Goal: Information Seeking & Learning: Find specific fact

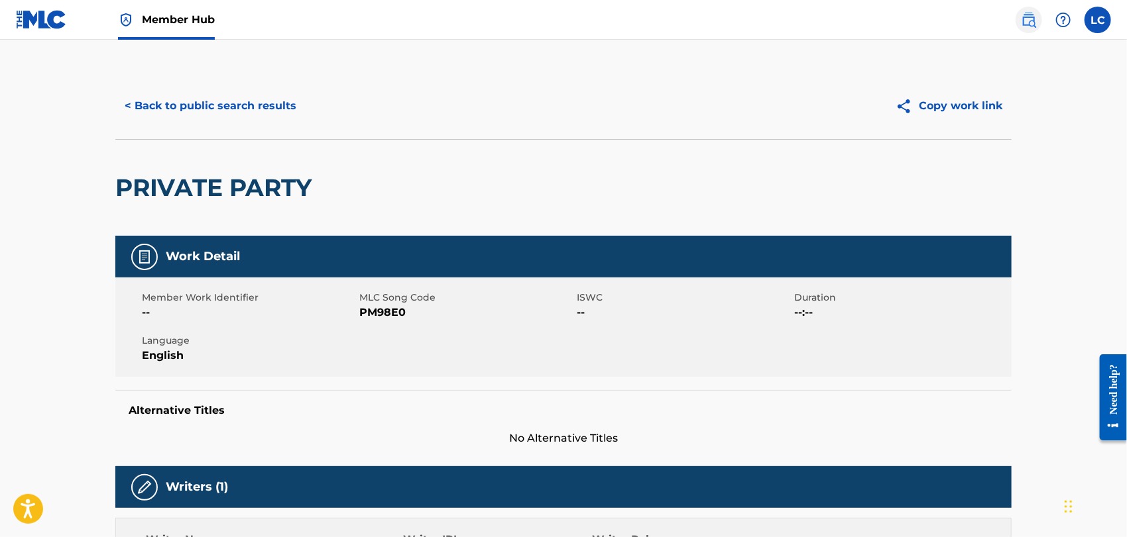
click at [1024, 22] on img at bounding box center [1028, 20] width 16 height 16
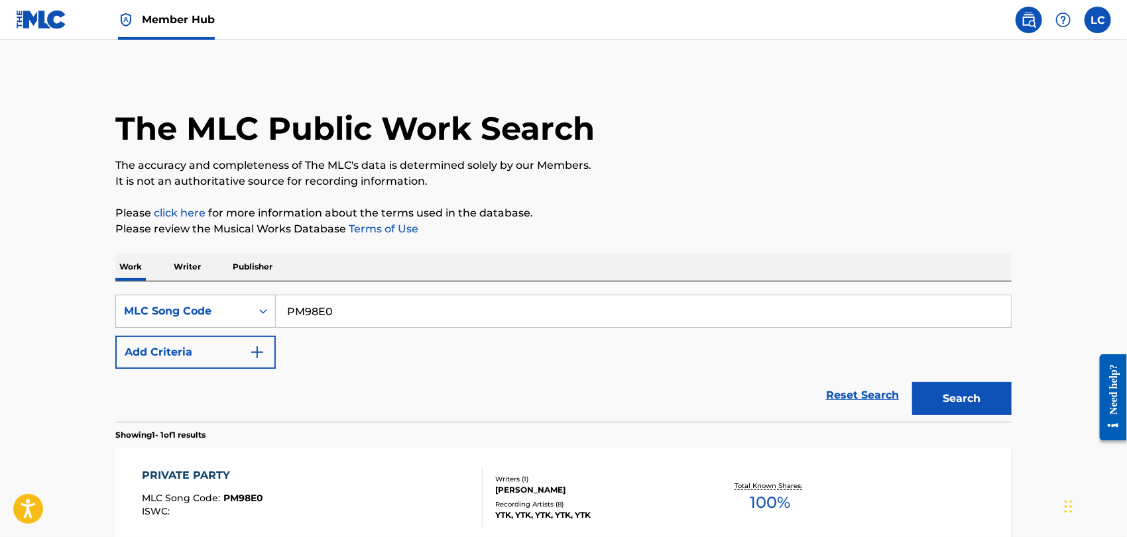
click at [235, 311] on div "MLC Song Code" at bounding box center [183, 311] width 119 height 16
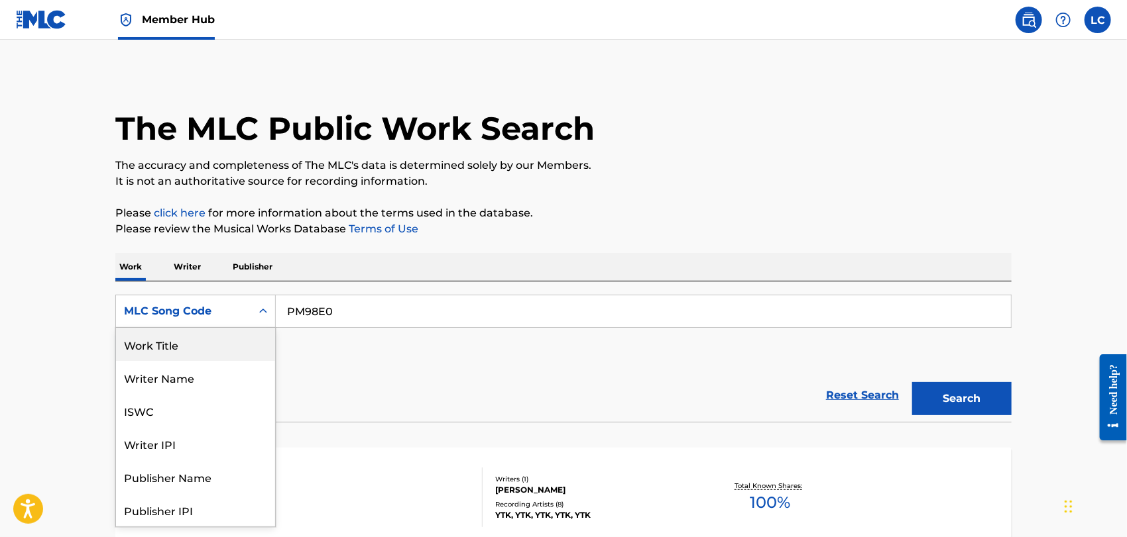
drag, startPoint x: 227, startPoint y: 337, endPoint x: 246, endPoint y: 335, distance: 19.3
click at [228, 337] on div "Work Title" at bounding box center [195, 344] width 159 height 33
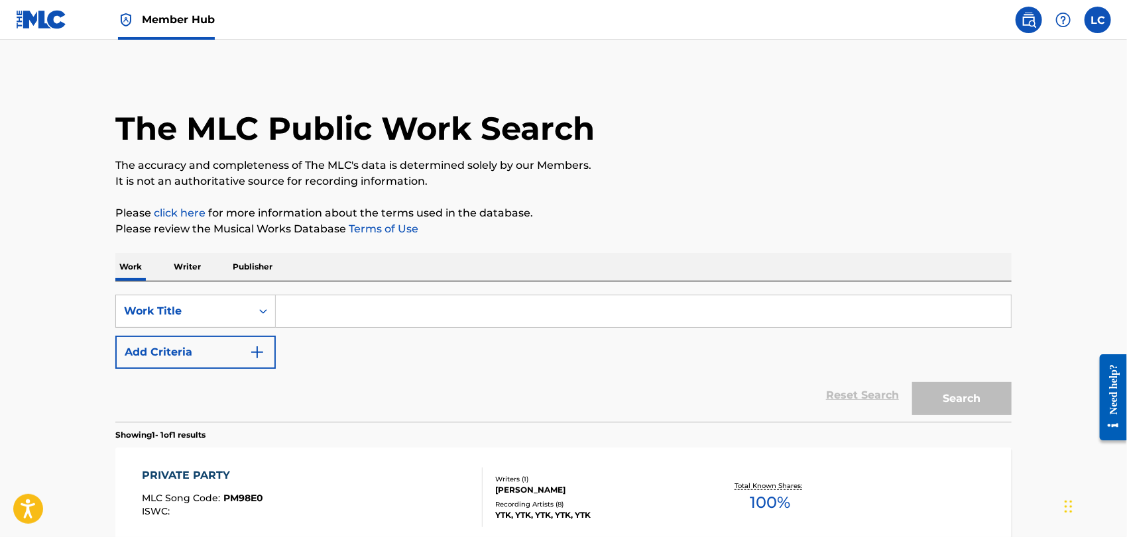
click at [360, 323] on input "Search Form" at bounding box center [643, 312] width 735 height 32
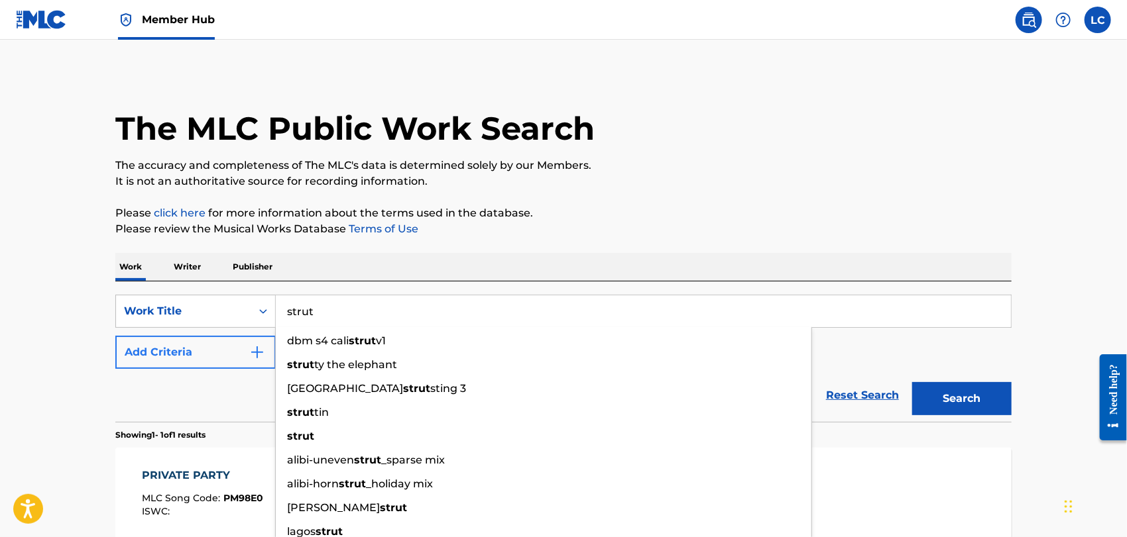
type input "strut"
click at [158, 357] on button "Add Criteria" at bounding box center [195, 352] width 160 height 33
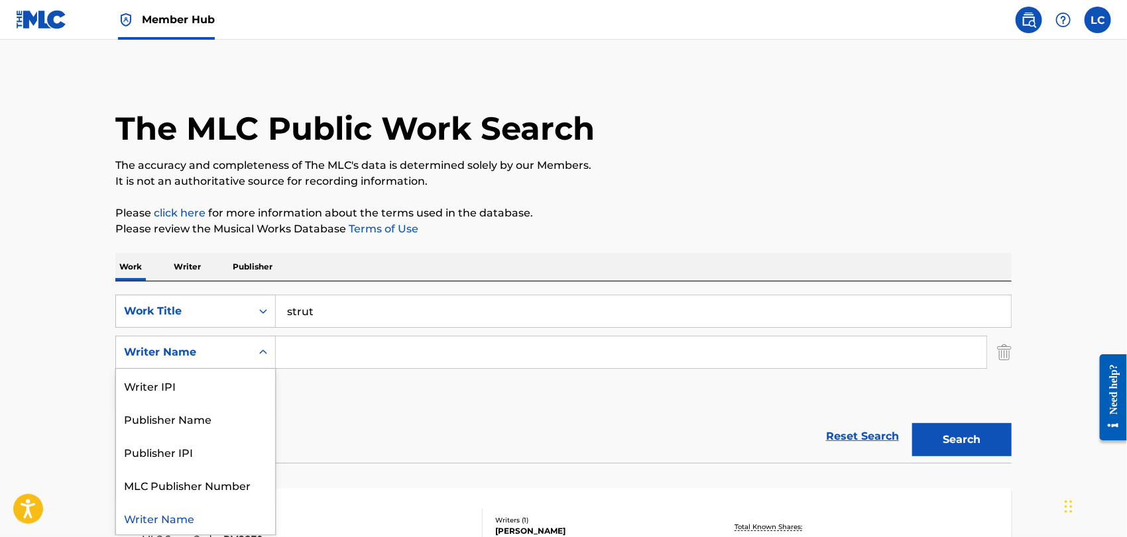
click at [173, 349] on div "Writer Name" at bounding box center [183, 353] width 119 height 16
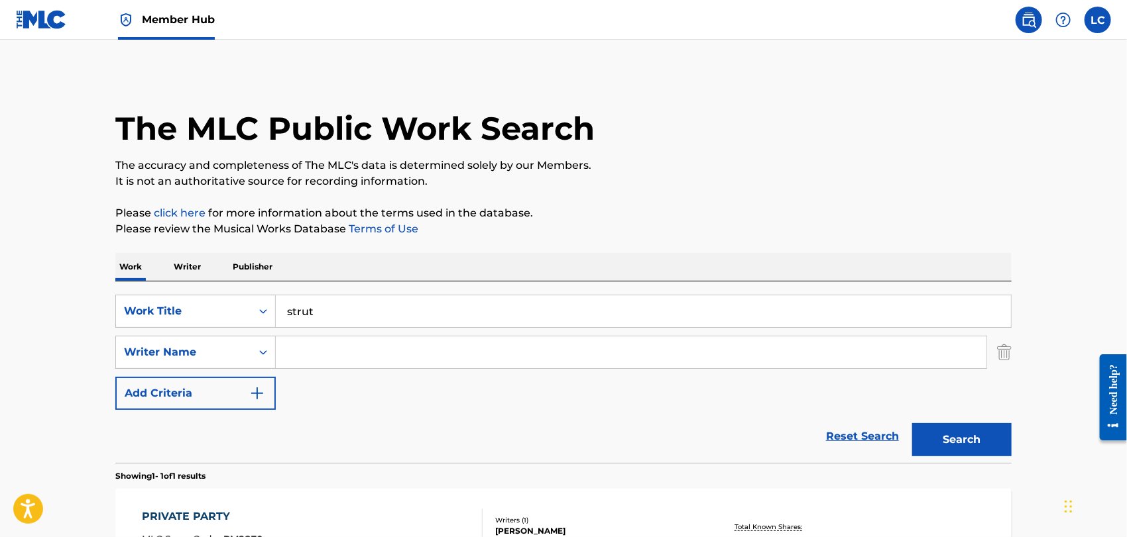
click at [319, 343] on input "Search Form" at bounding box center [631, 353] width 710 height 32
type input "r"
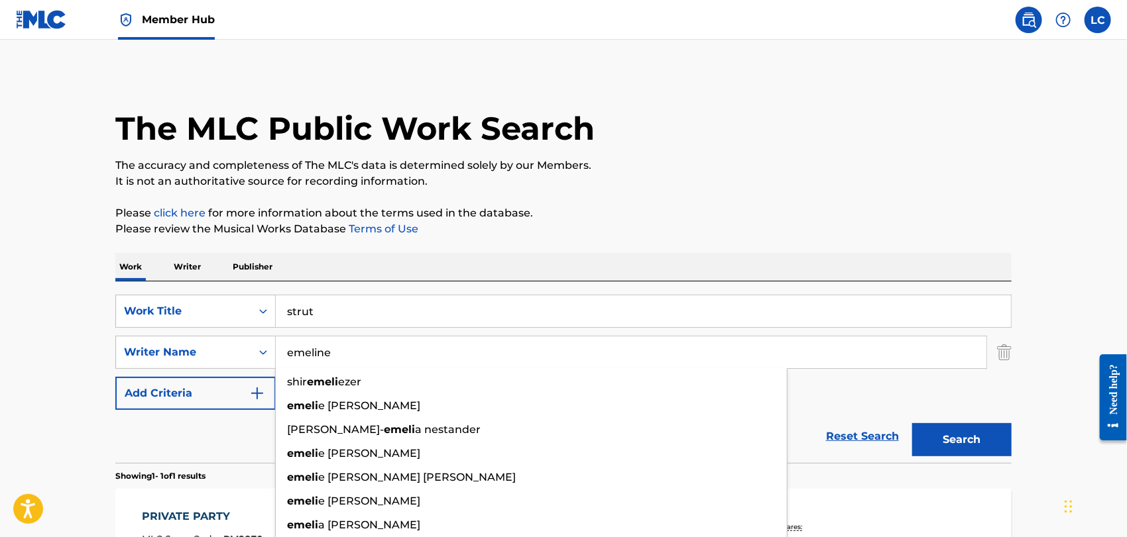
type input "emeline"
click at [912, 423] on button "Search" at bounding box center [961, 439] width 99 height 33
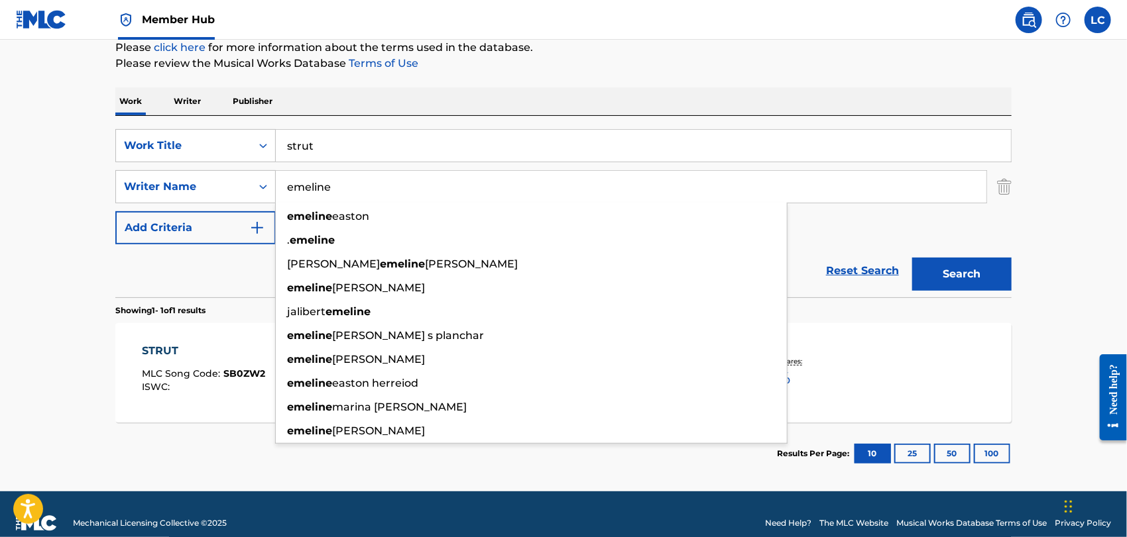
scroll to position [184, 0]
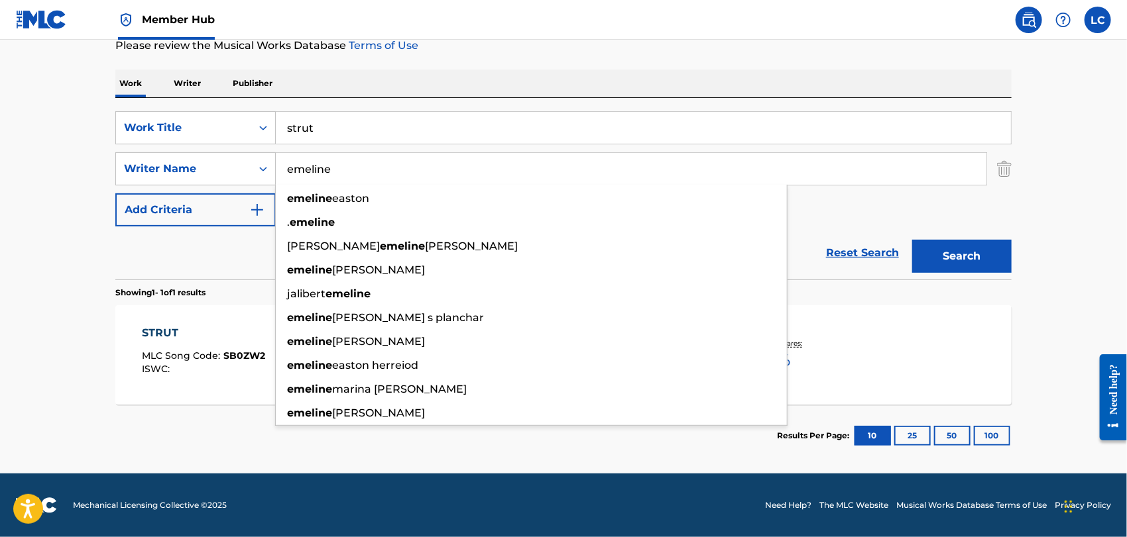
drag, startPoint x: 72, startPoint y: 327, endPoint x: 165, endPoint y: 346, distance: 94.7
click at [74, 327] on main "The MLC Public Work Search The accuracy and completeness of The MLC's data is d…" at bounding box center [563, 165] width 1127 height 618
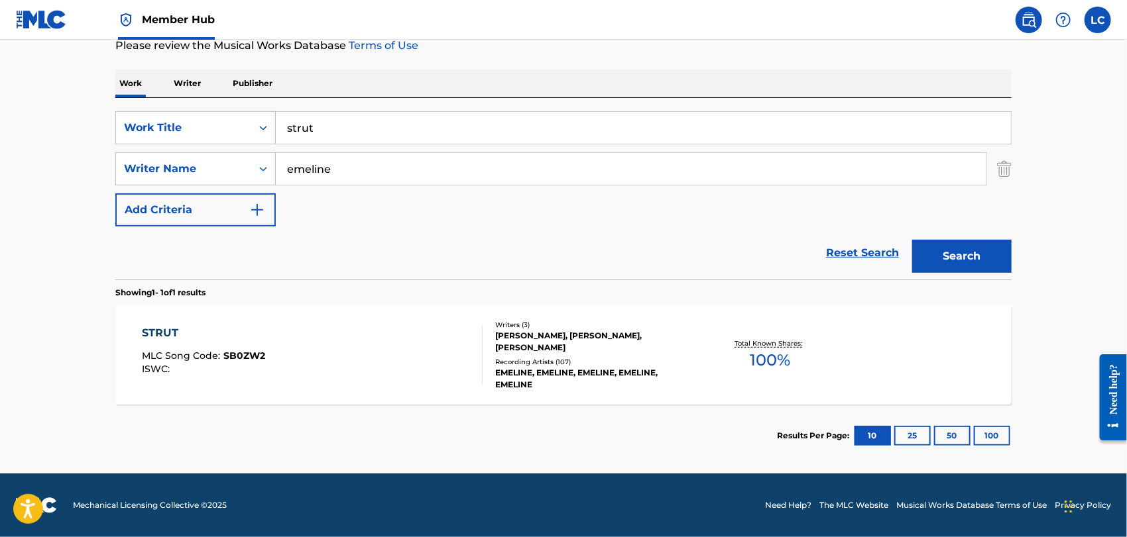
click at [175, 346] on div "STRUT MLC Song Code : SB0ZW2 ISWC :" at bounding box center [203, 355] width 123 height 60
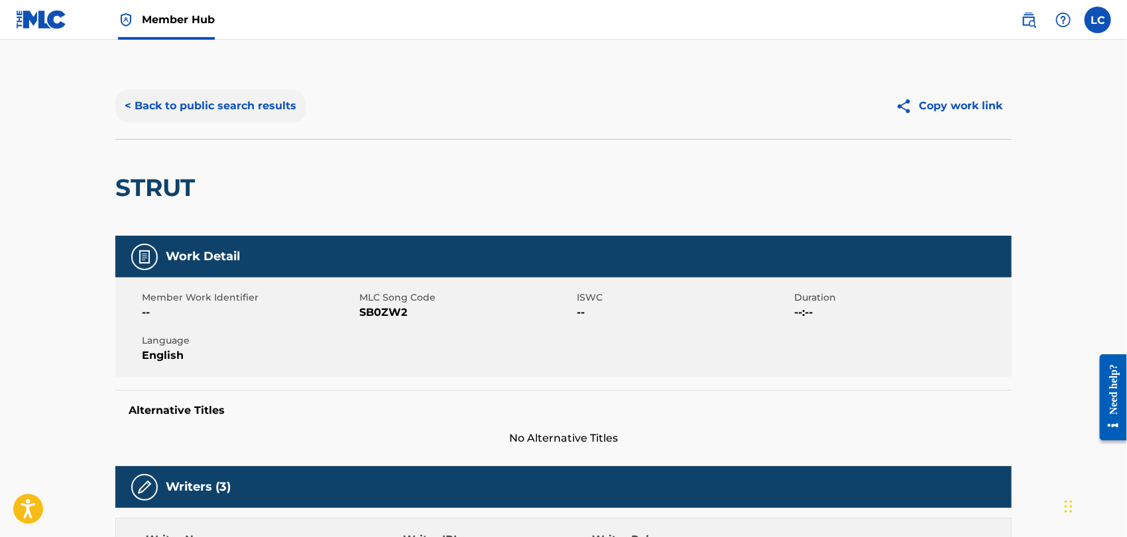
click at [240, 113] on button "< Back to public search results" at bounding box center [210, 105] width 190 height 33
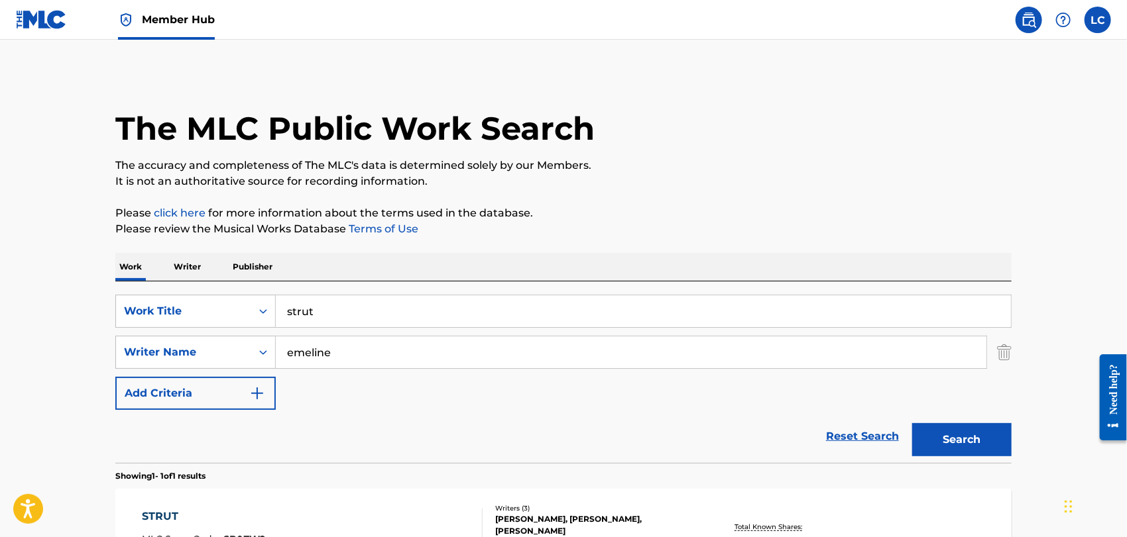
scroll to position [108, 0]
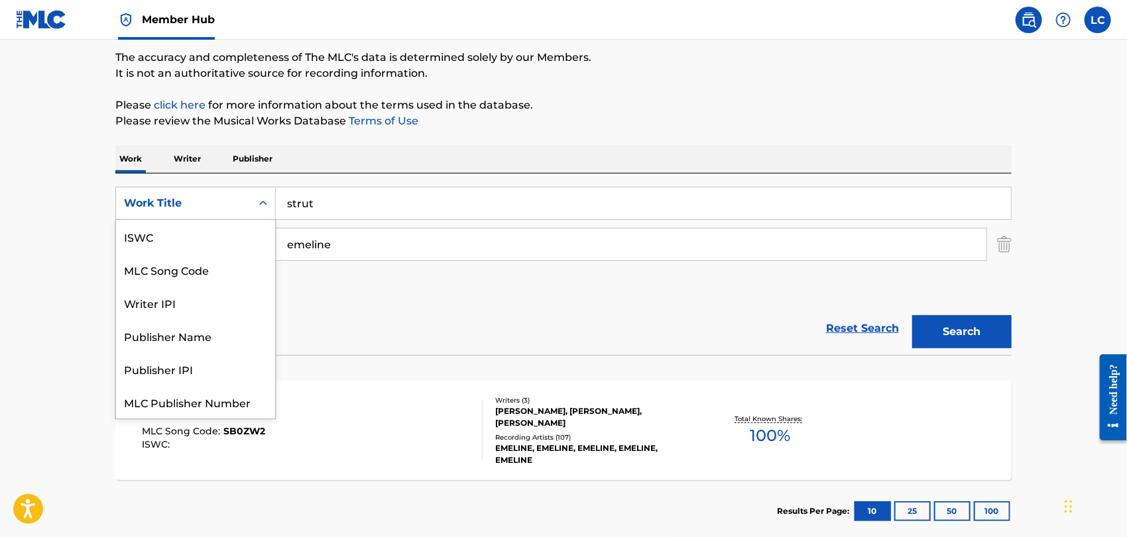
click at [212, 208] on div "Work Title" at bounding box center [183, 203] width 119 height 16
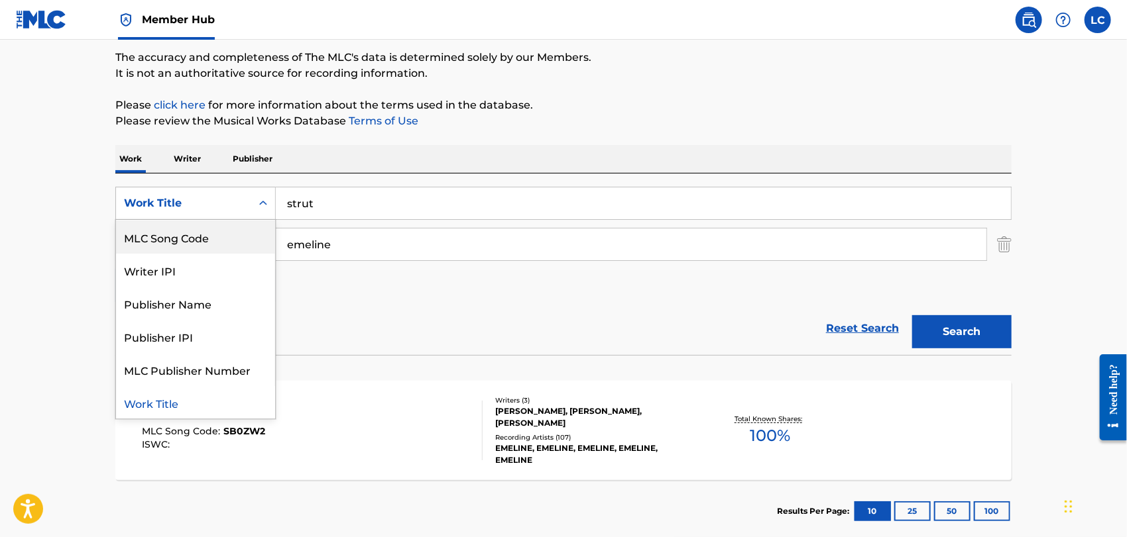
scroll to position [0, 0]
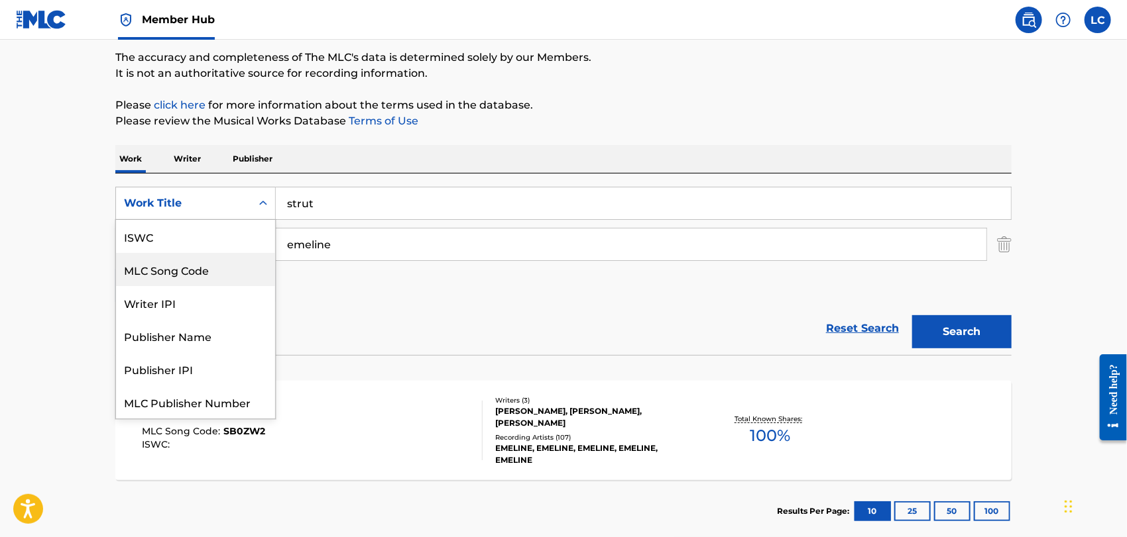
click at [996, 247] on div "SearchWithCriteriaca0656d2-ebb3-47f3-98e6-15d3d4829c0b Writer Name emeline" at bounding box center [563, 244] width 896 height 33
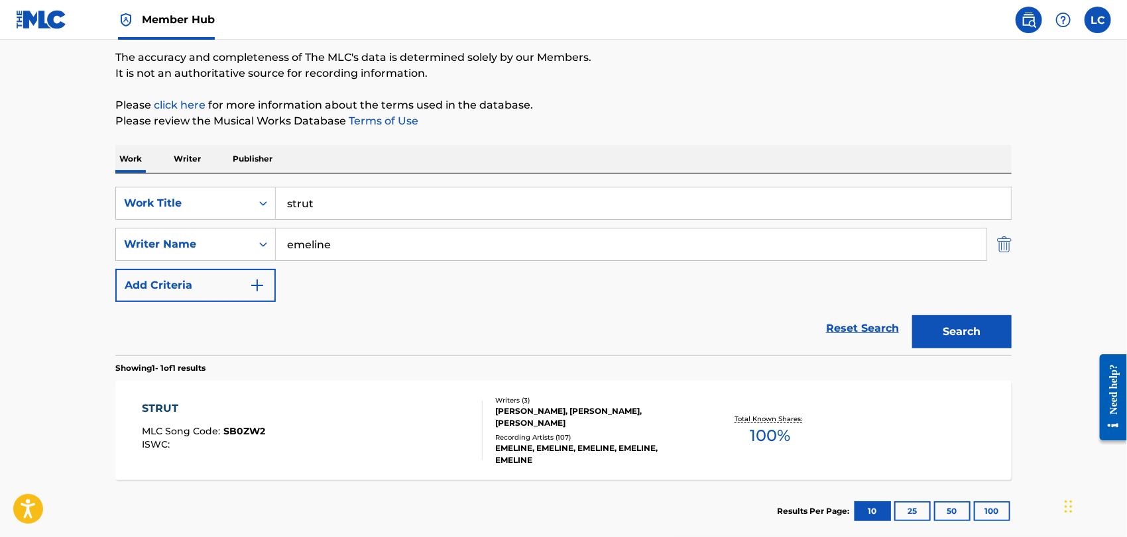
click at [997, 248] on img "Search Form" at bounding box center [1004, 244] width 15 height 33
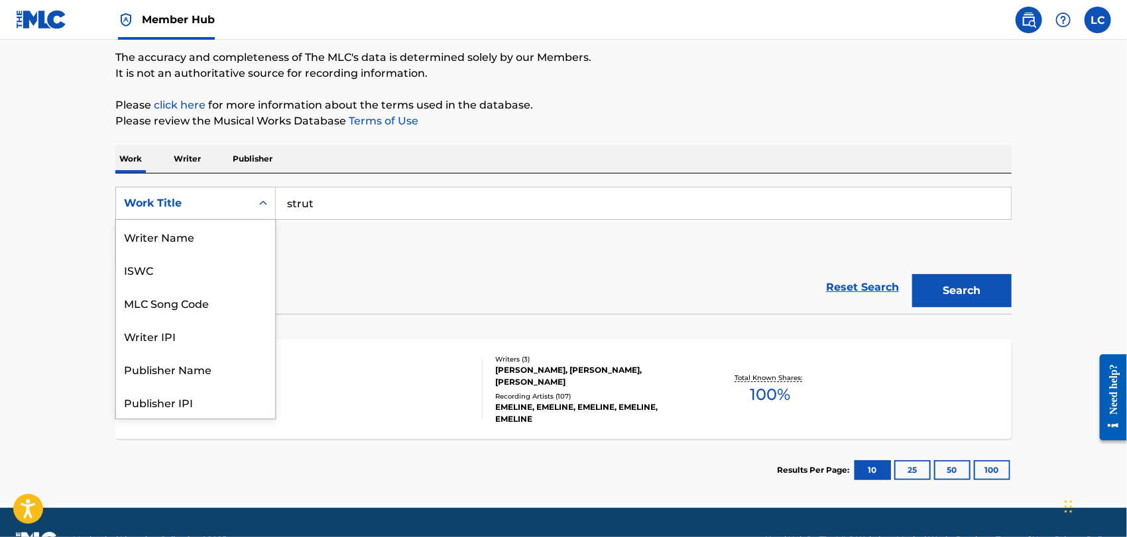
click at [148, 203] on div "Work Title" at bounding box center [183, 203] width 119 height 16
drag, startPoint x: 201, startPoint y: 243, endPoint x: 265, endPoint y: 224, distance: 66.3
click at [203, 243] on div "Writer Name" at bounding box center [195, 236] width 159 height 33
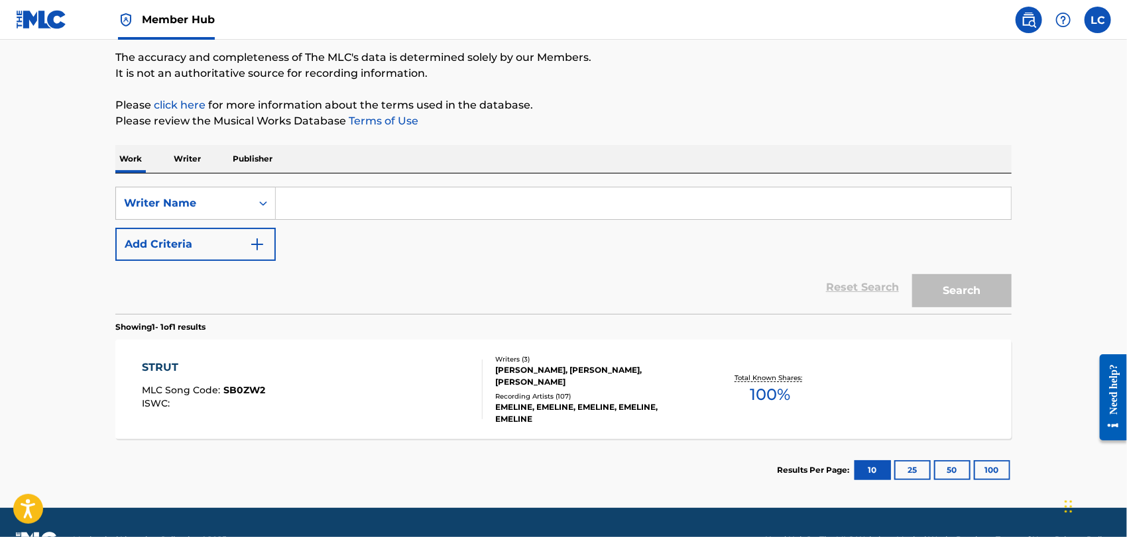
drag, startPoint x: 335, startPoint y: 190, endPoint x: 327, endPoint y: 193, distance: 8.3
click at [335, 190] on input "Search Form" at bounding box center [643, 204] width 735 height 32
paste input "[PERSON_NAME]"
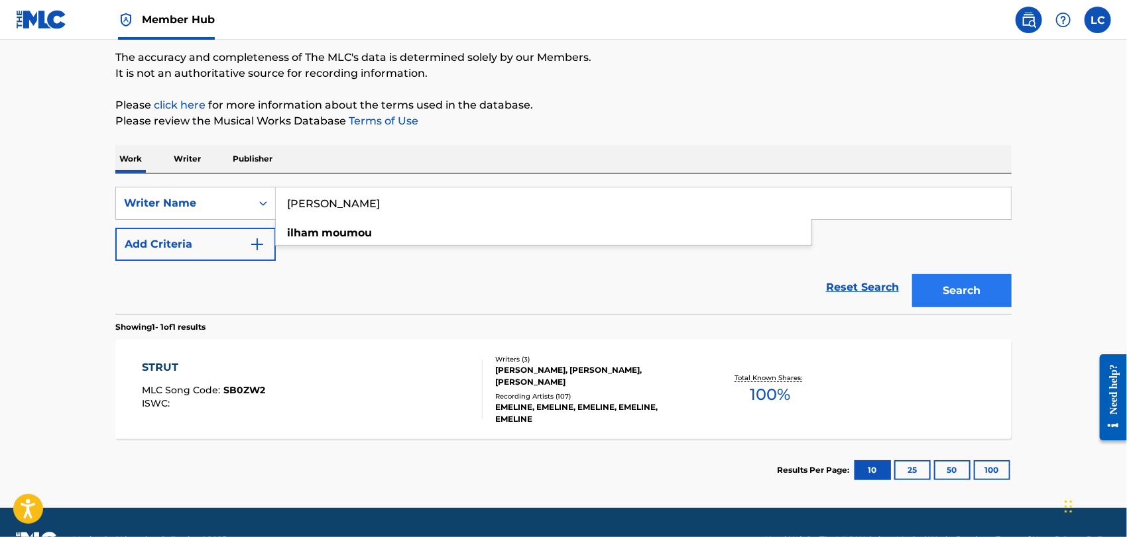
type input "[PERSON_NAME]"
click at [1002, 293] on button "Search" at bounding box center [961, 290] width 99 height 33
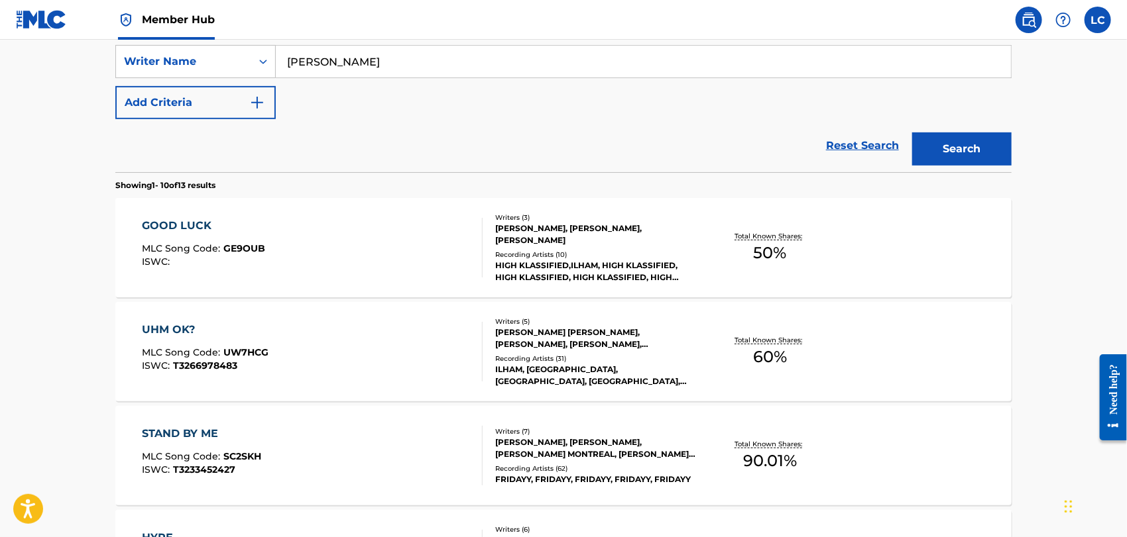
scroll to position [255, 0]
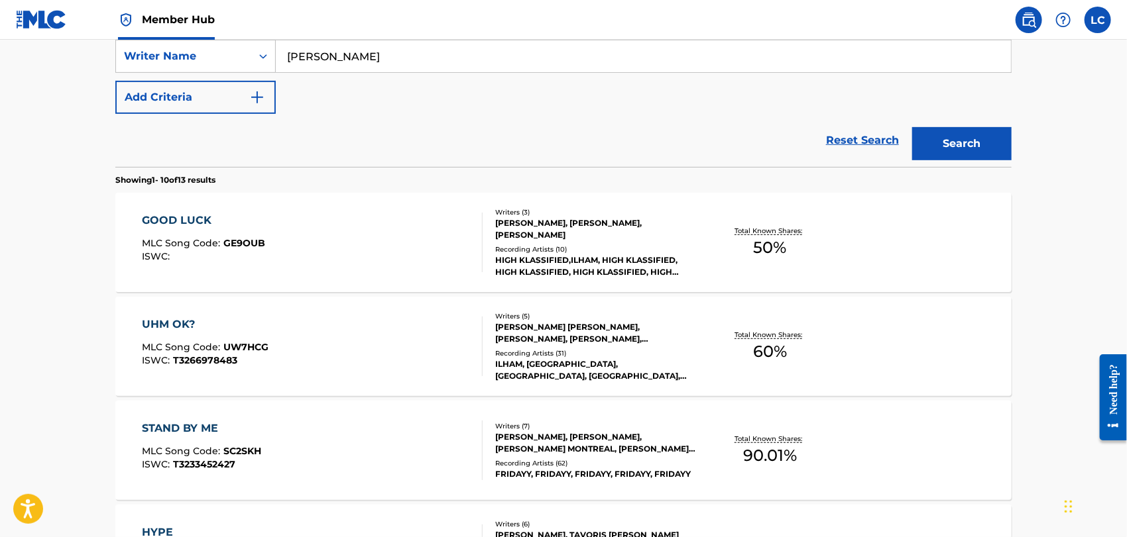
click at [471, 284] on div "GOOD LUCK MLC Song Code : GE9OUB ISWC : Writers ( 3 ) [PERSON_NAME], [PERSON_NA…" at bounding box center [563, 242] width 896 height 99
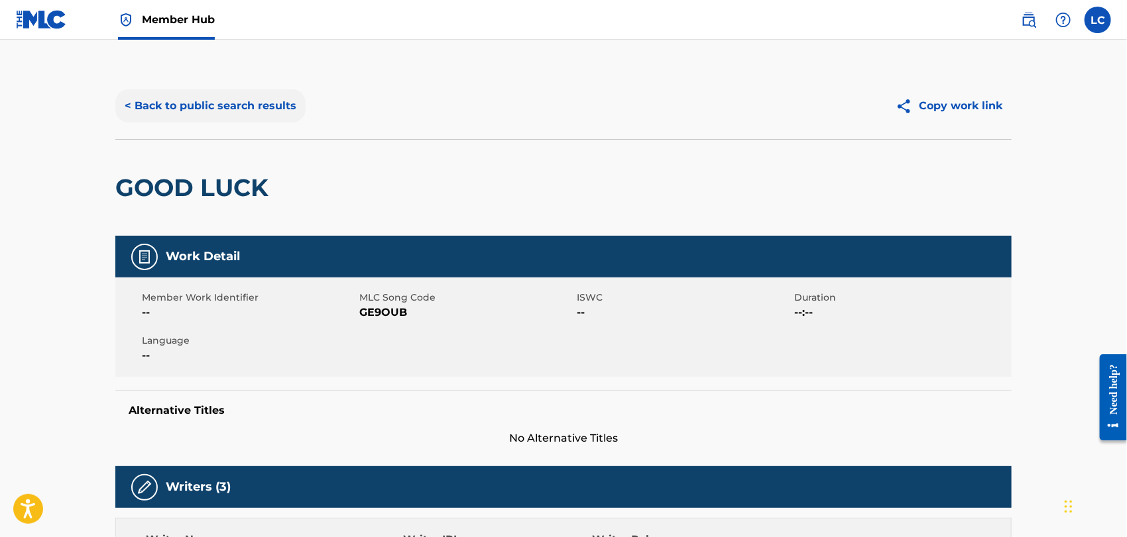
click at [168, 113] on button "< Back to public search results" at bounding box center [210, 105] width 190 height 33
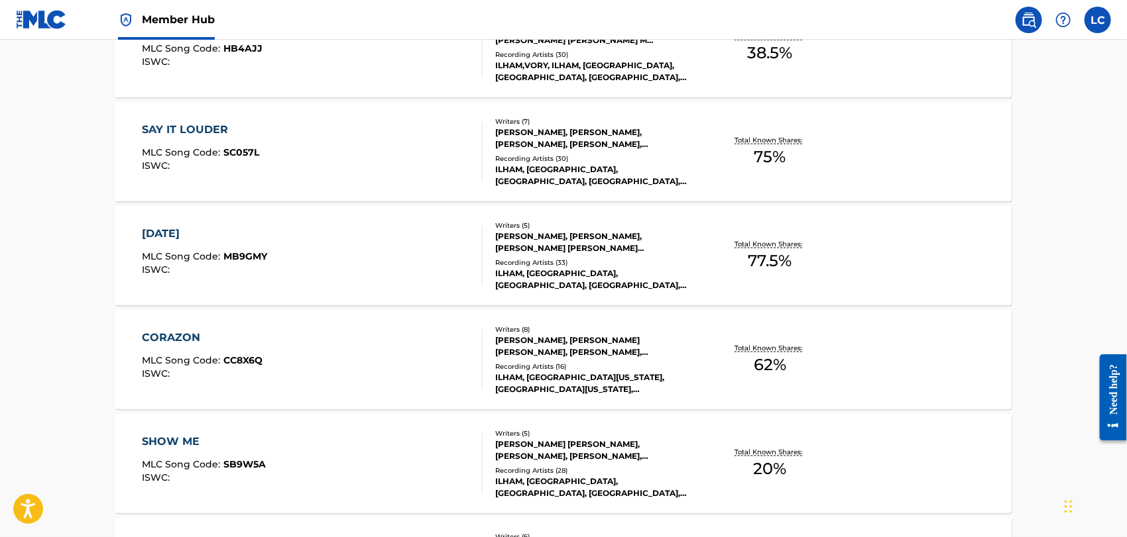
scroll to position [771, 0]
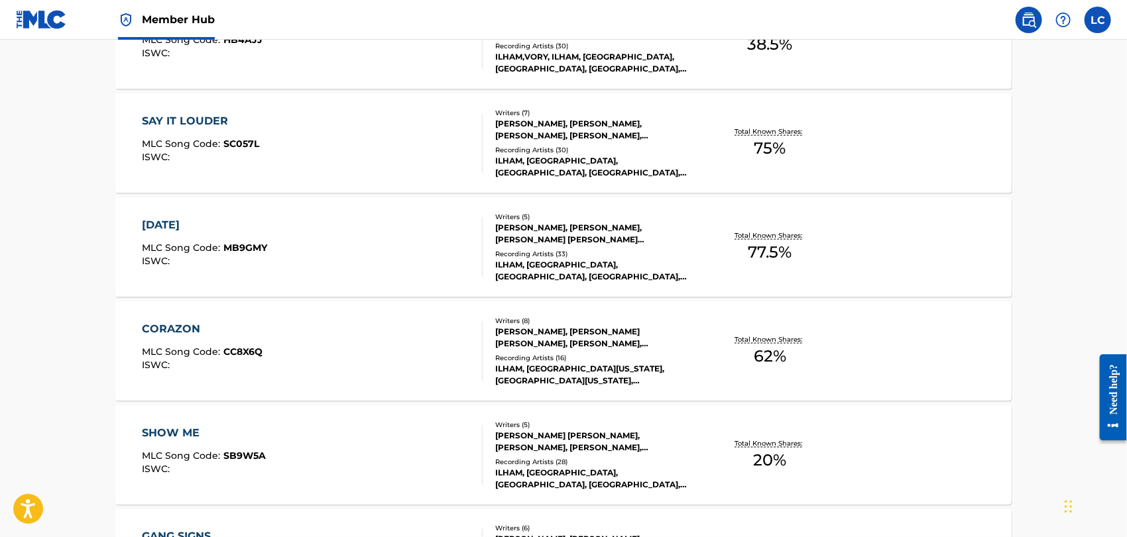
click at [436, 245] on div "[DATE] MLC Song Code : MB9GMY ISWC :" at bounding box center [312, 247] width 341 height 60
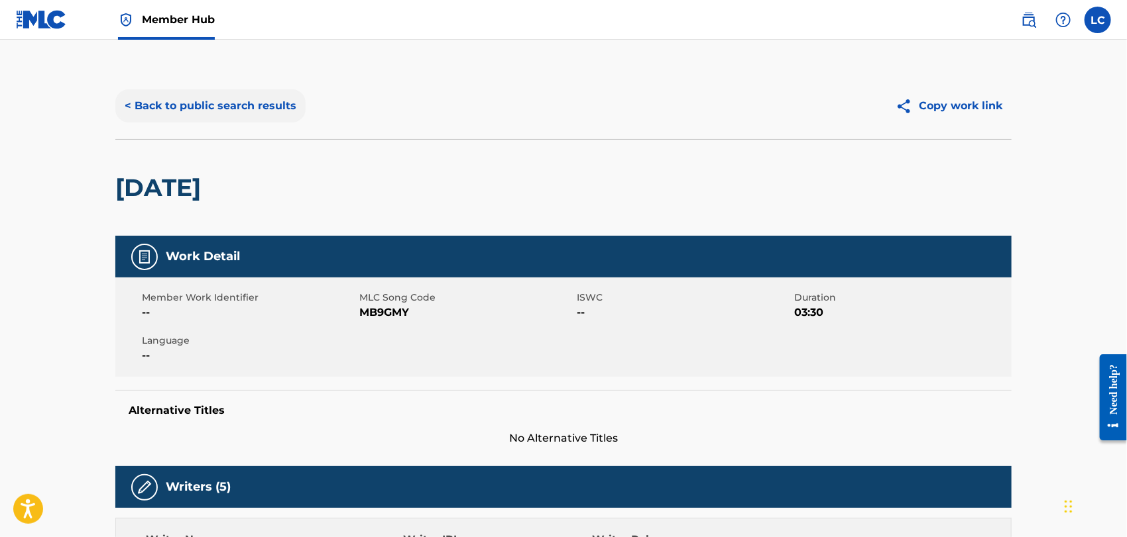
click at [218, 109] on button "< Back to public search results" at bounding box center [210, 105] width 190 height 33
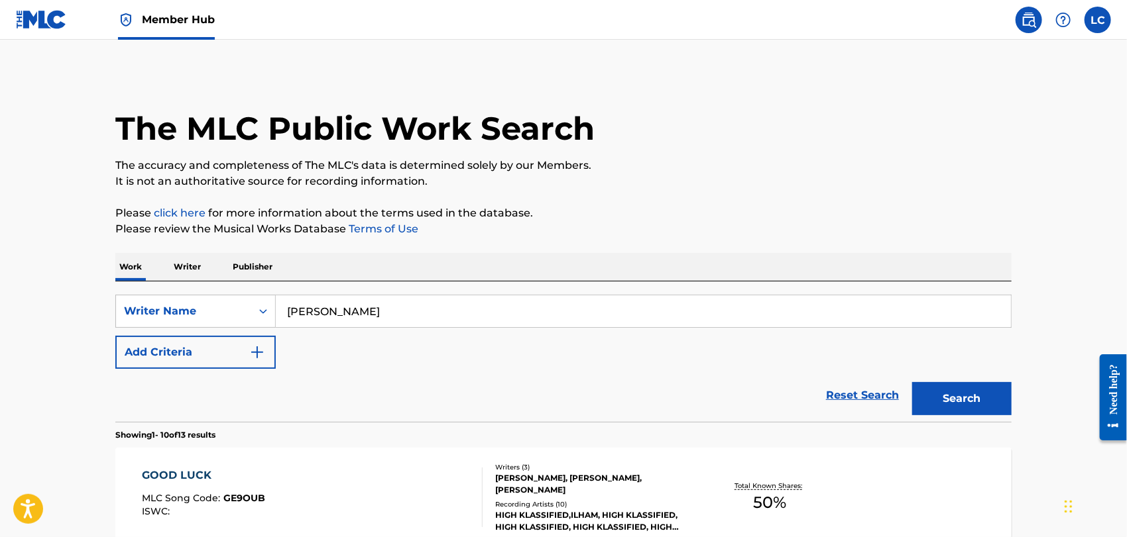
click at [302, 307] on input "[PERSON_NAME]" at bounding box center [643, 312] width 735 height 32
paste input "[PERSON_NAME]"
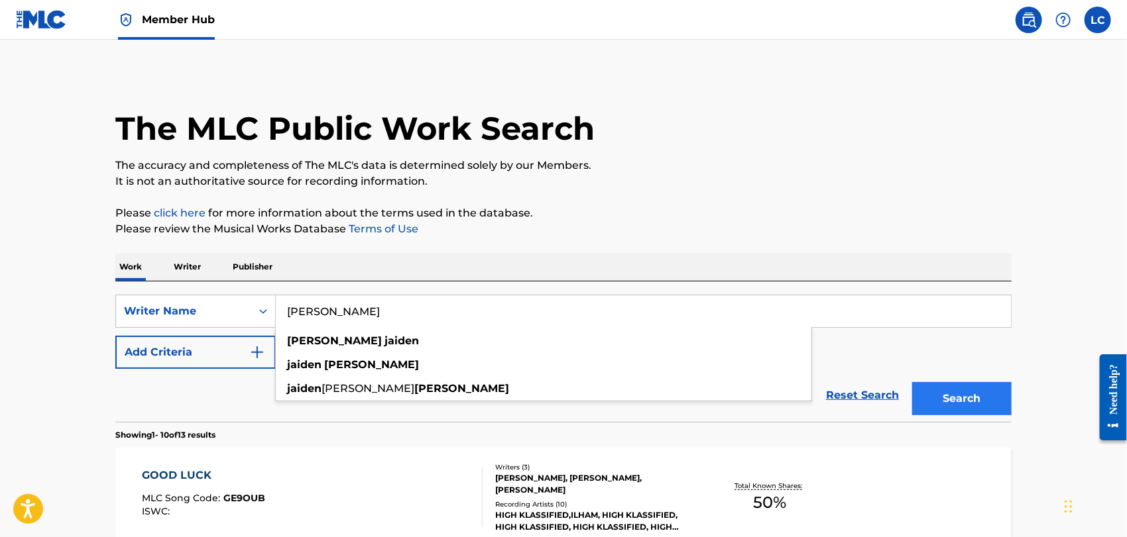
type input "[PERSON_NAME]"
click at [985, 400] on button "Search" at bounding box center [961, 398] width 99 height 33
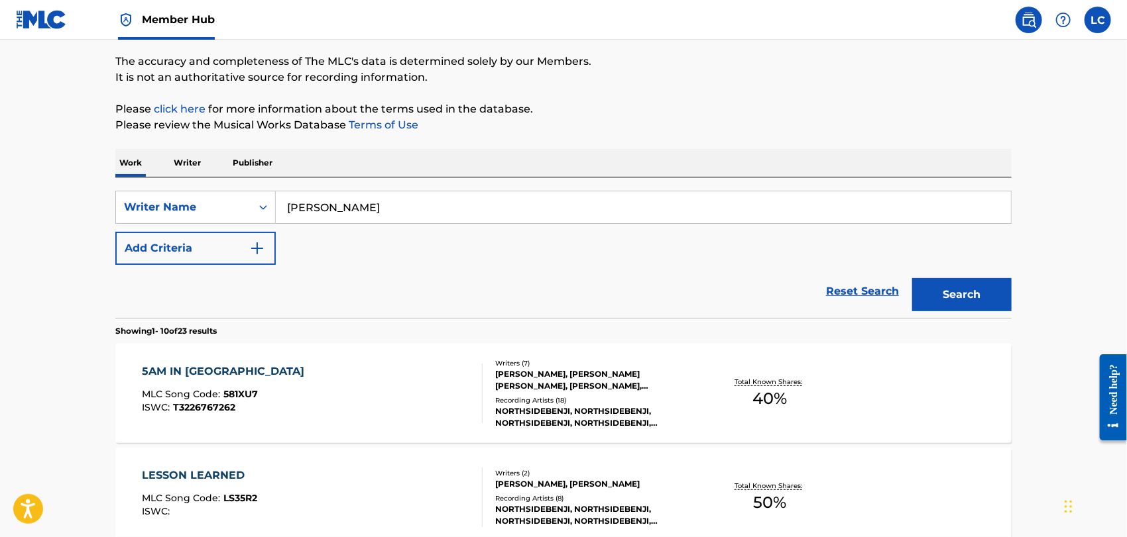
scroll to position [147, 0]
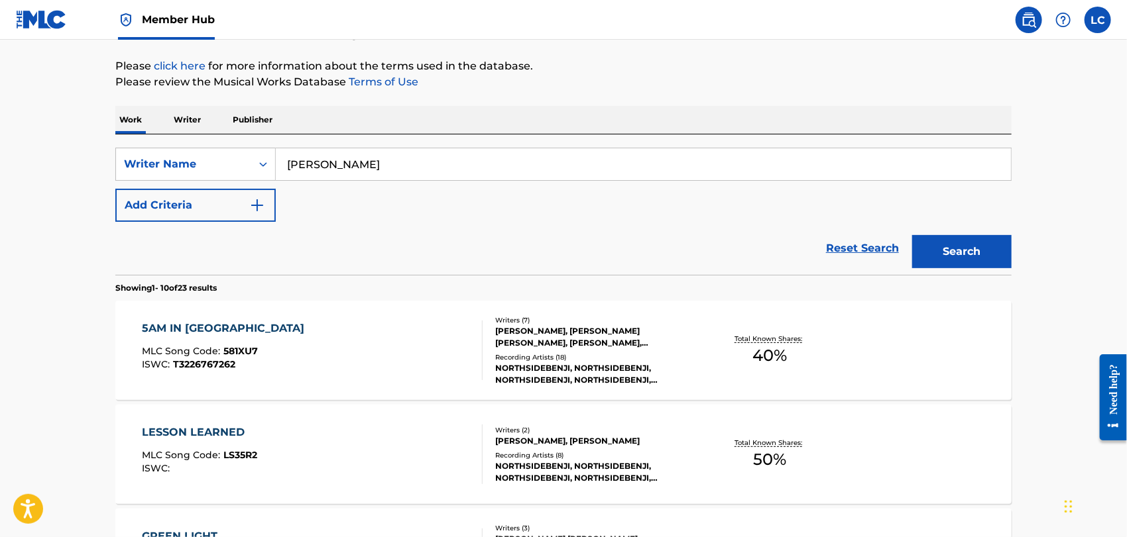
click at [408, 335] on div "5AM IN [GEOGRAPHIC_DATA] MLC Song Code : 581XU7 ISWC : T3226767262" at bounding box center [312, 351] width 341 height 60
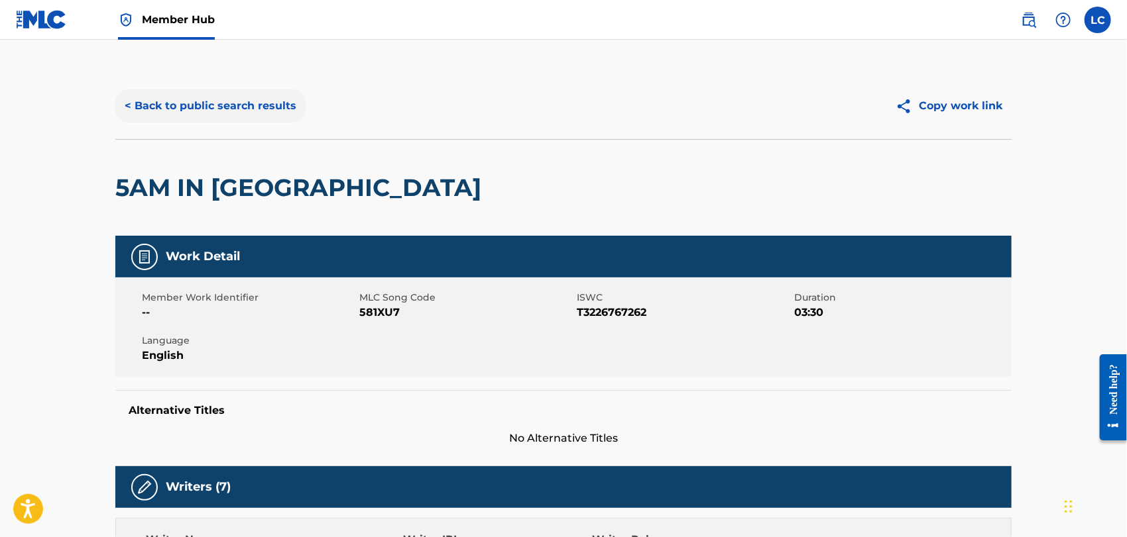
click at [215, 107] on button "< Back to public search results" at bounding box center [210, 105] width 190 height 33
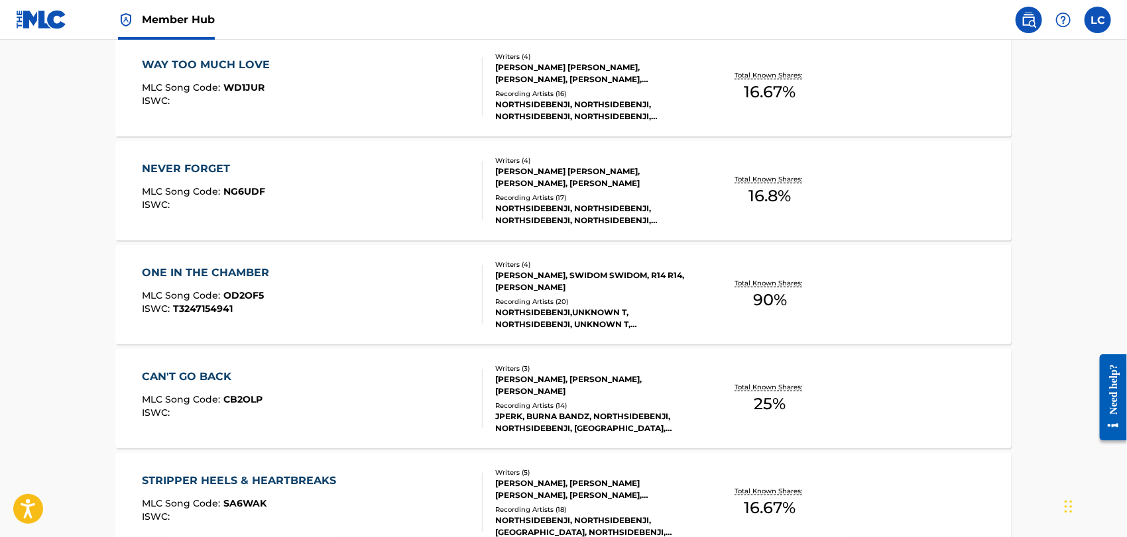
scroll to position [957, 0]
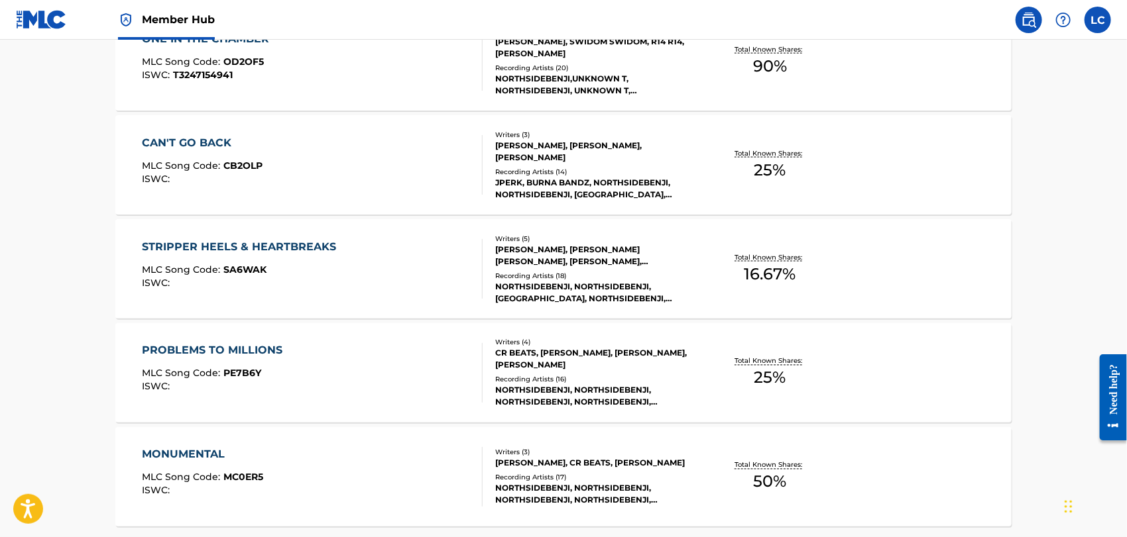
click at [411, 174] on div "CAN'T GO BACK MLC Song Code : CB2OLP ISWC :" at bounding box center [312, 165] width 341 height 60
